Goal: Task Accomplishment & Management: Use online tool/utility

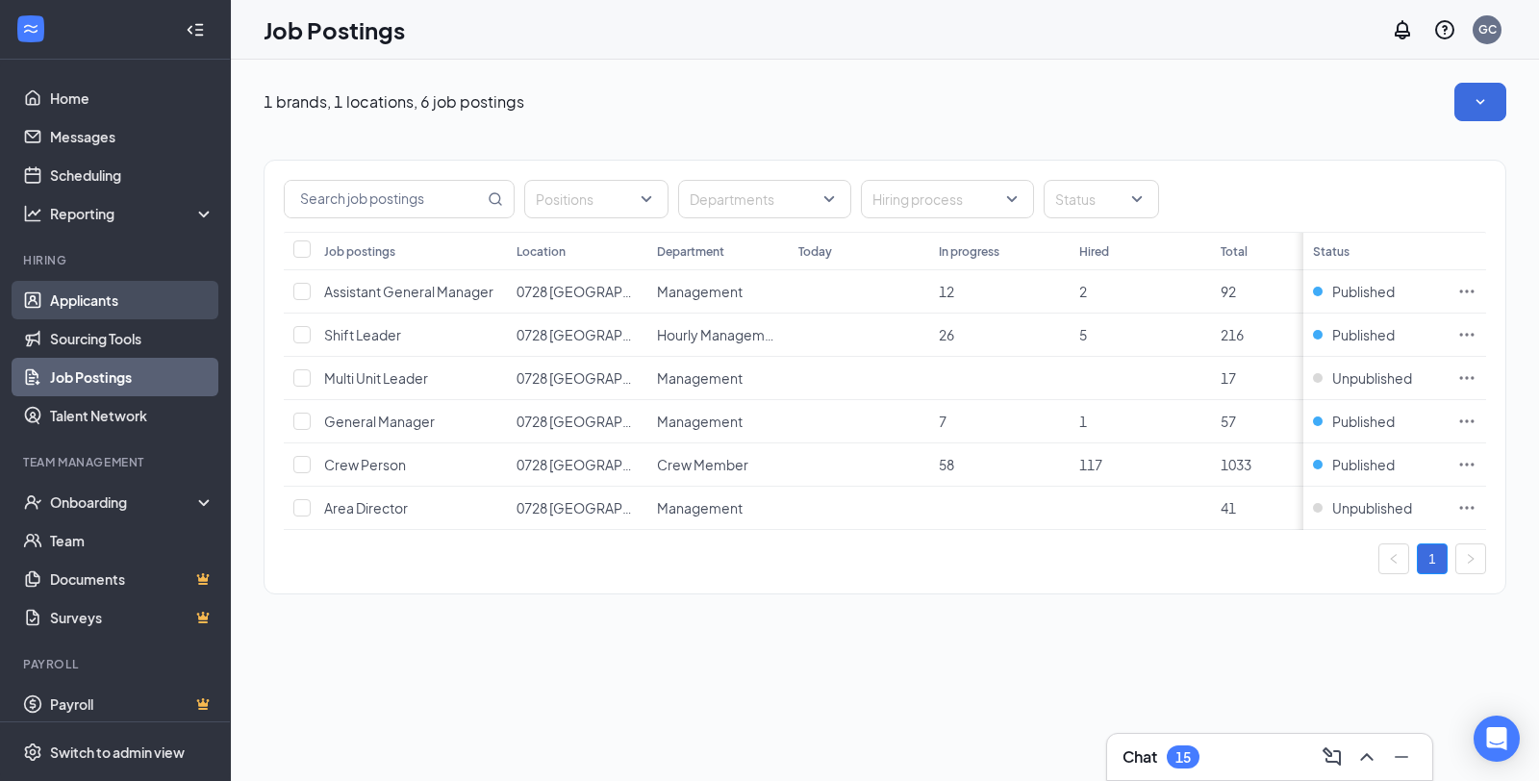
click at [96, 296] on link "Applicants" at bounding box center [132, 300] width 164 height 38
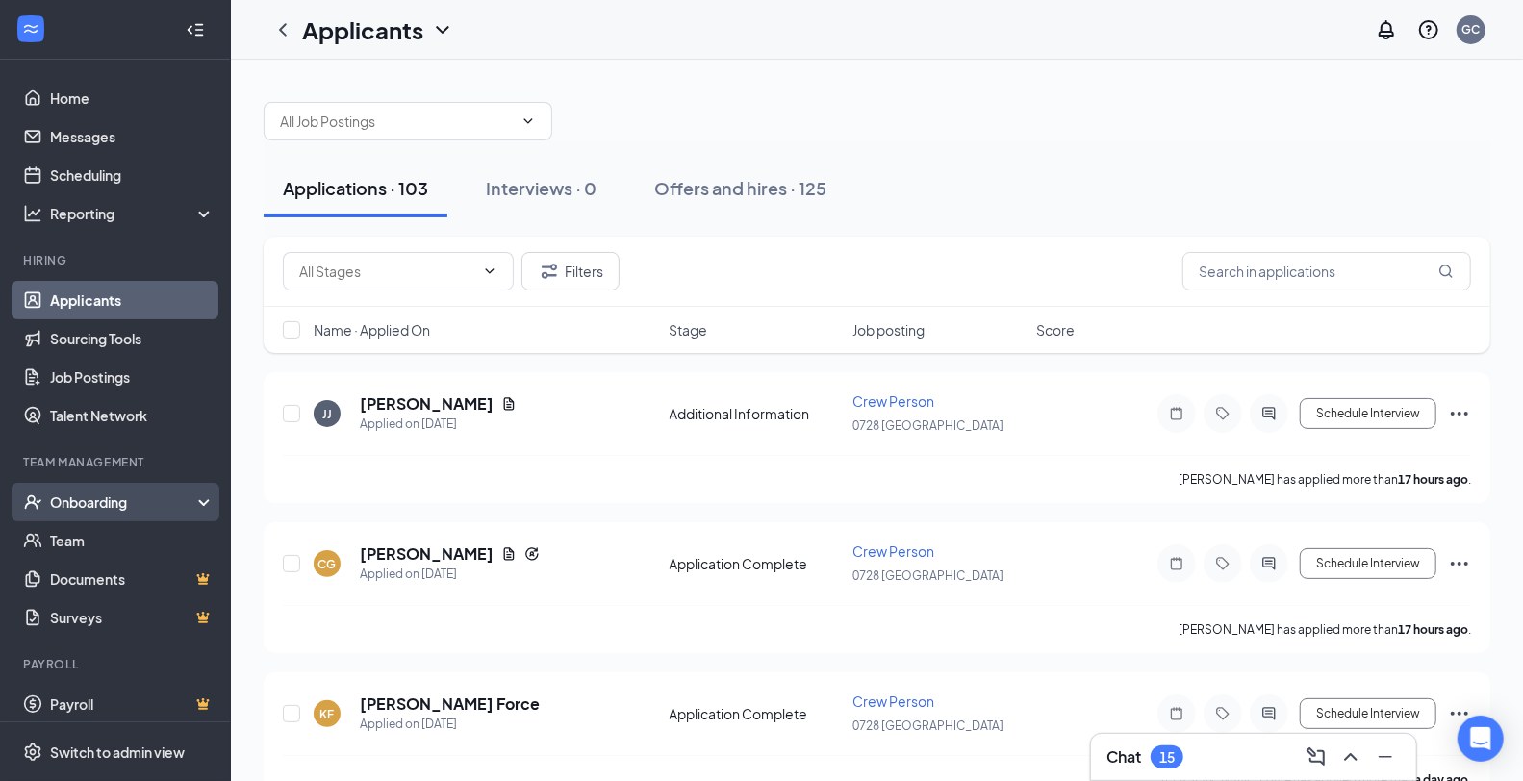
click at [103, 508] on div "Onboarding" at bounding box center [124, 501] width 148 height 19
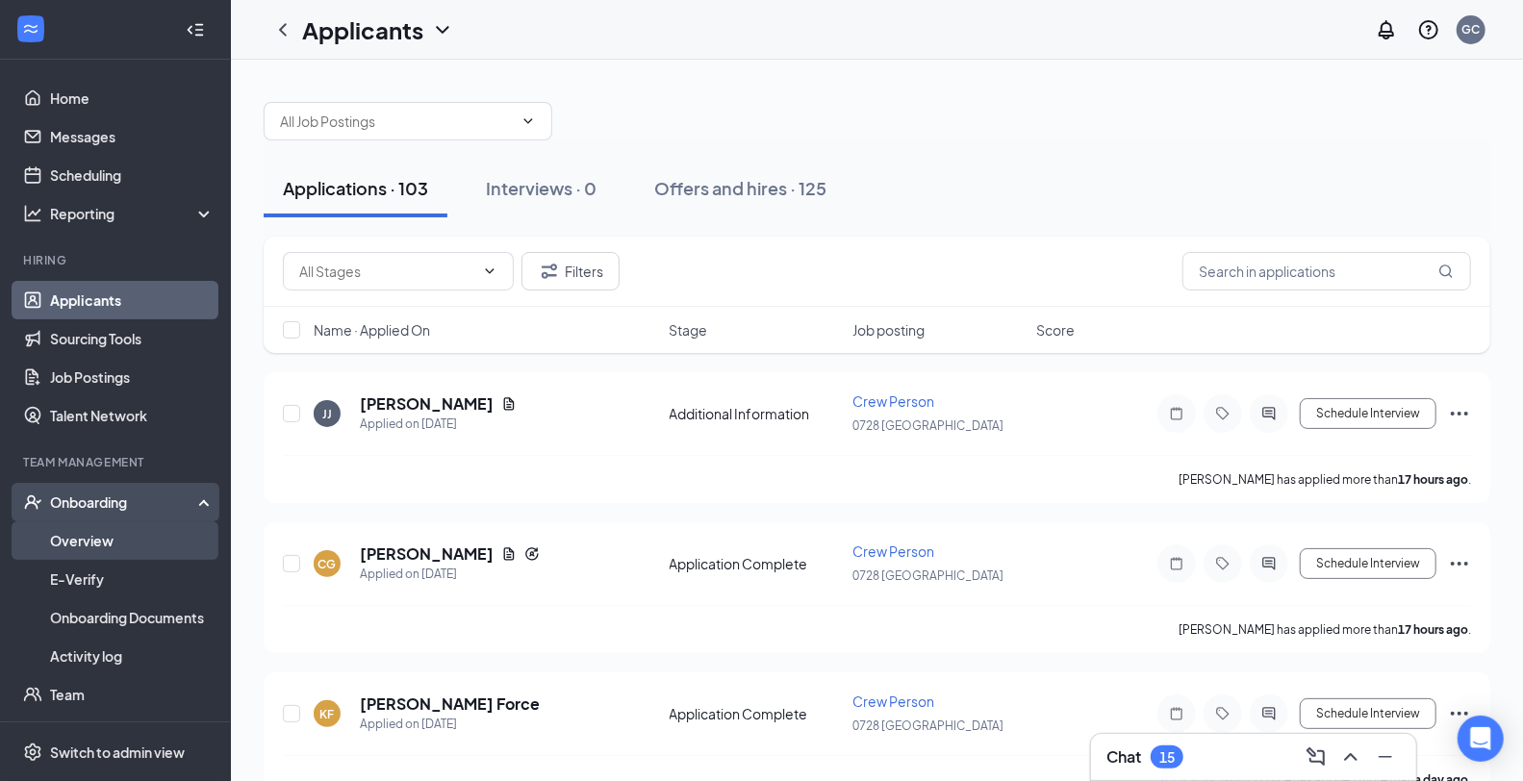
click at [96, 541] on link "Overview" at bounding box center [132, 540] width 164 height 38
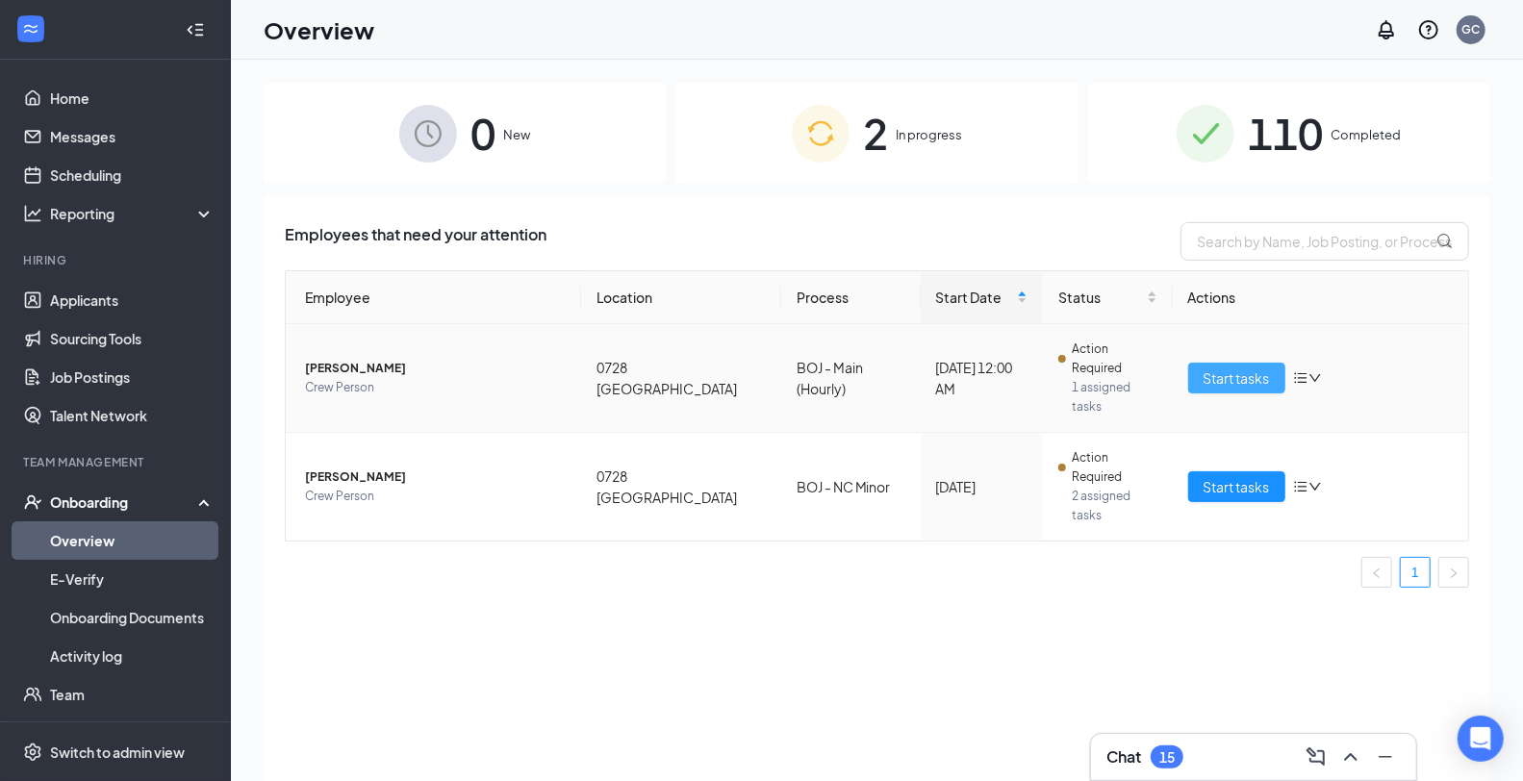
click at [1263, 367] on span "Start tasks" at bounding box center [1236, 377] width 66 height 21
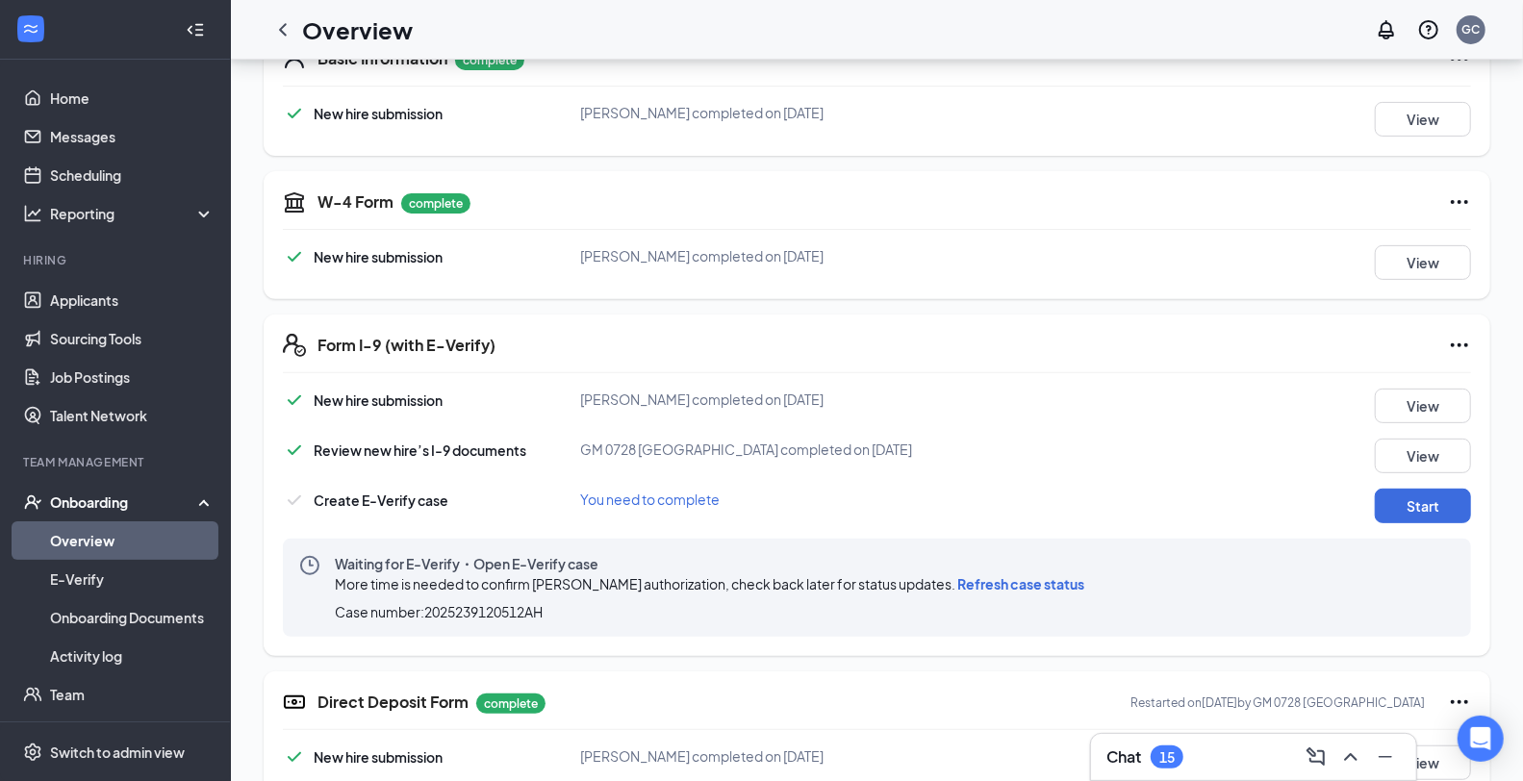
scroll to position [427, 0]
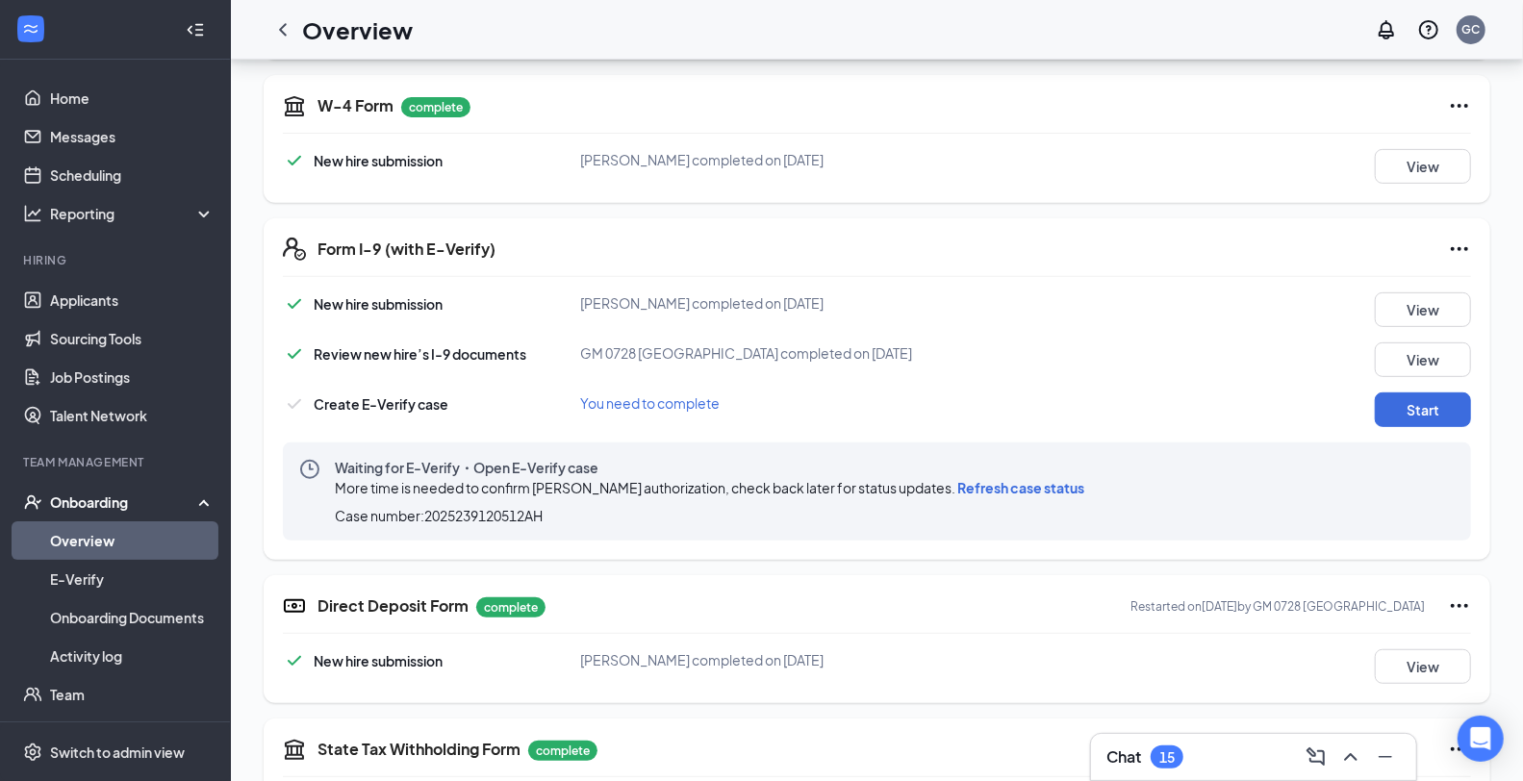
click at [1023, 486] on span "Refresh case status" at bounding box center [1020, 487] width 127 height 17
click at [1421, 414] on button "Start" at bounding box center [1422, 409] width 96 height 35
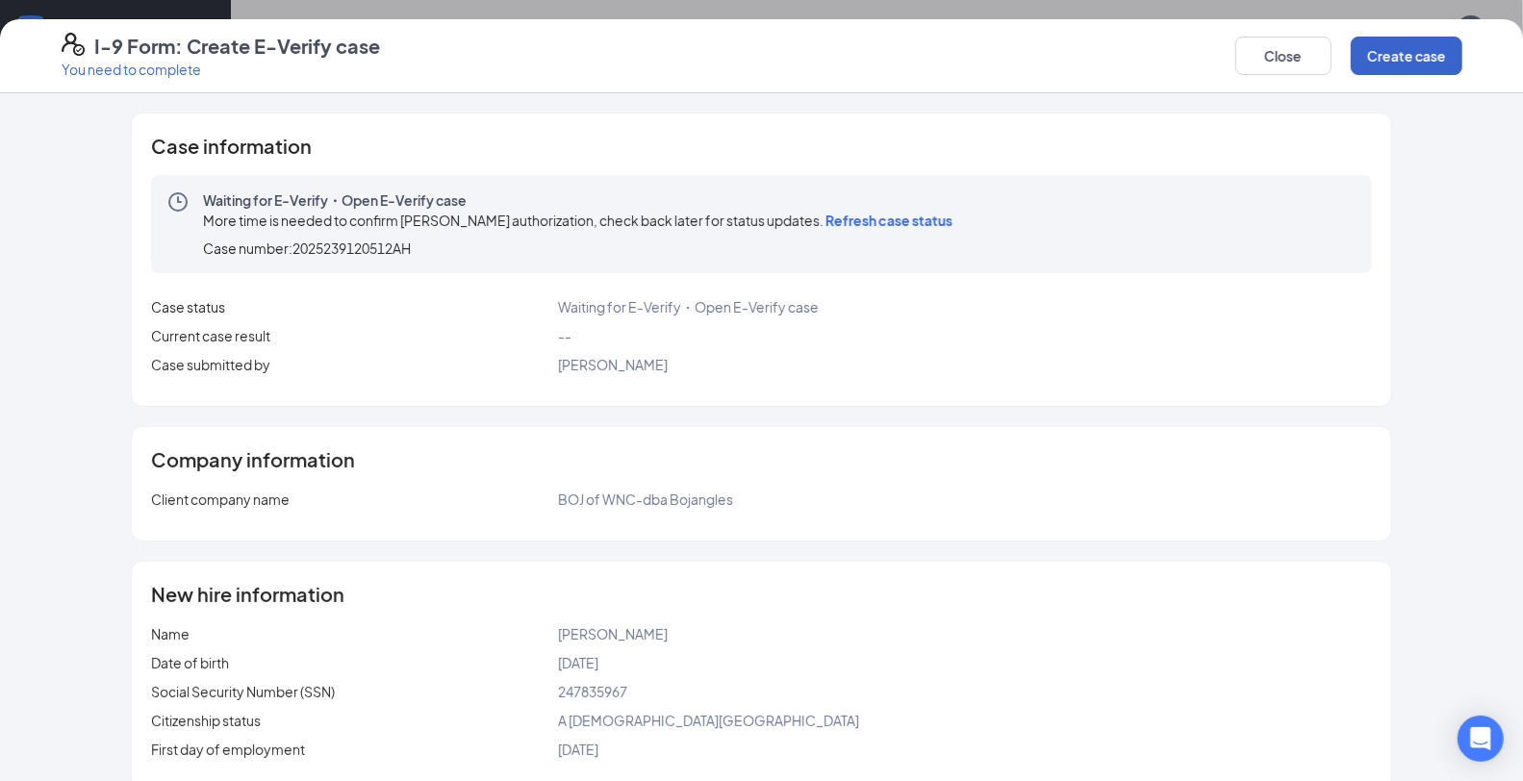
click at [1391, 42] on button "Create case" at bounding box center [1406, 56] width 112 height 38
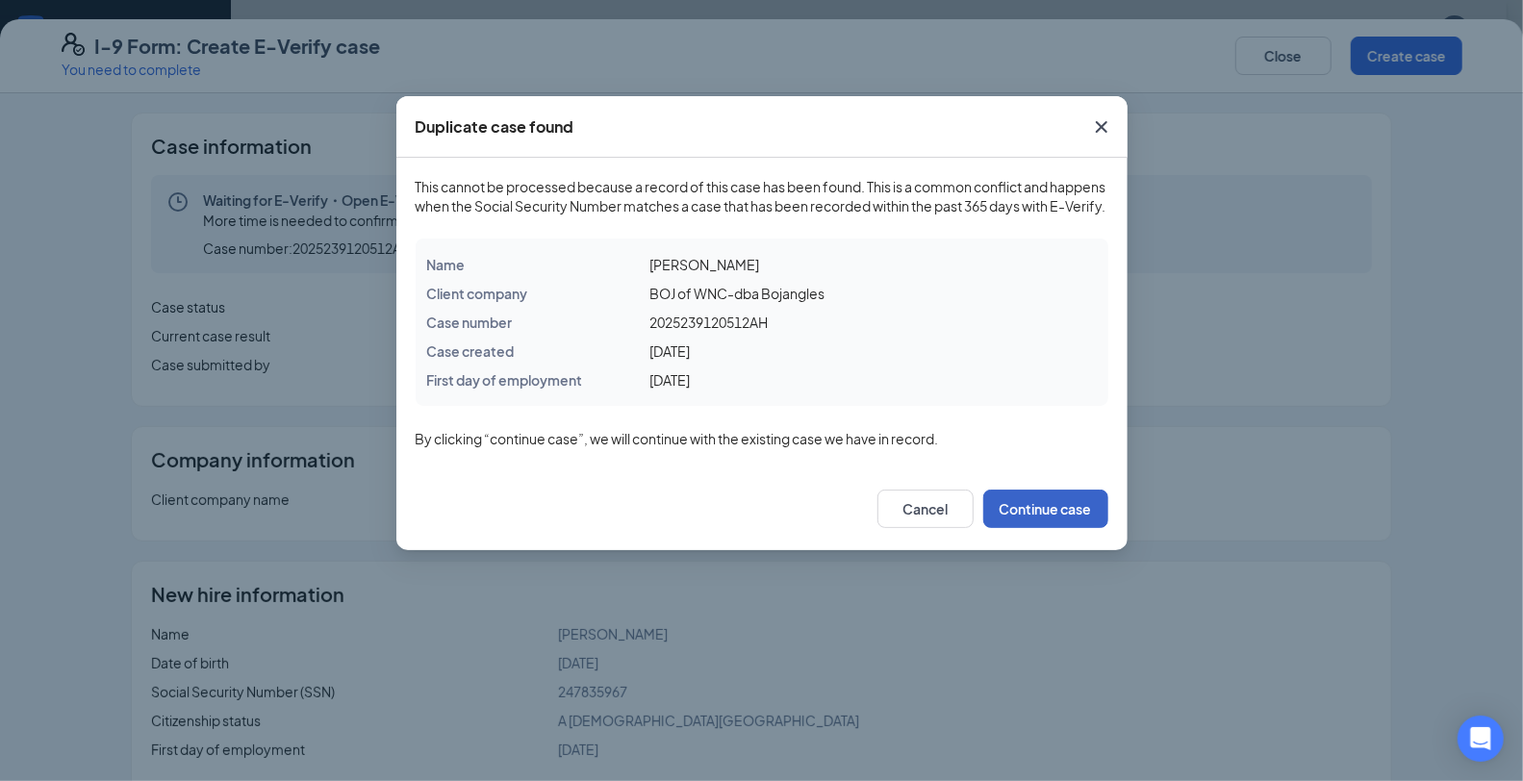
click at [1050, 528] on button "Continue case" at bounding box center [1045, 509] width 125 height 38
